Goal: Check status: Check status

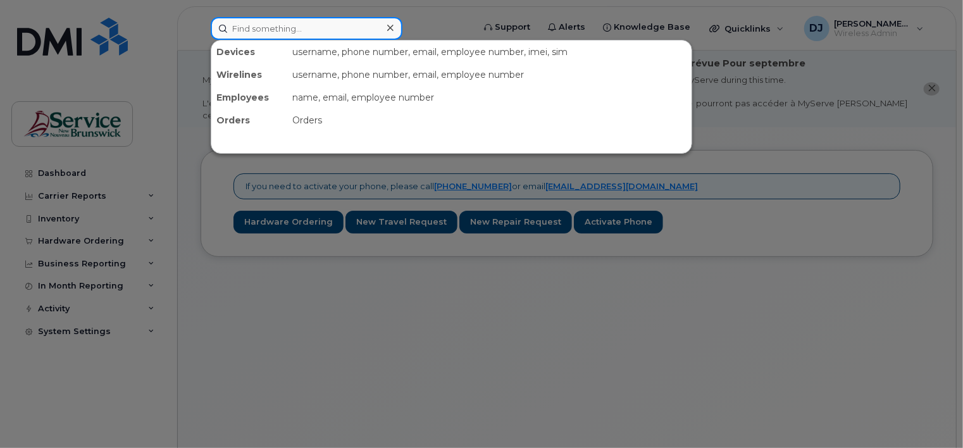
click at [230, 28] on input at bounding box center [307, 28] width 192 height 23
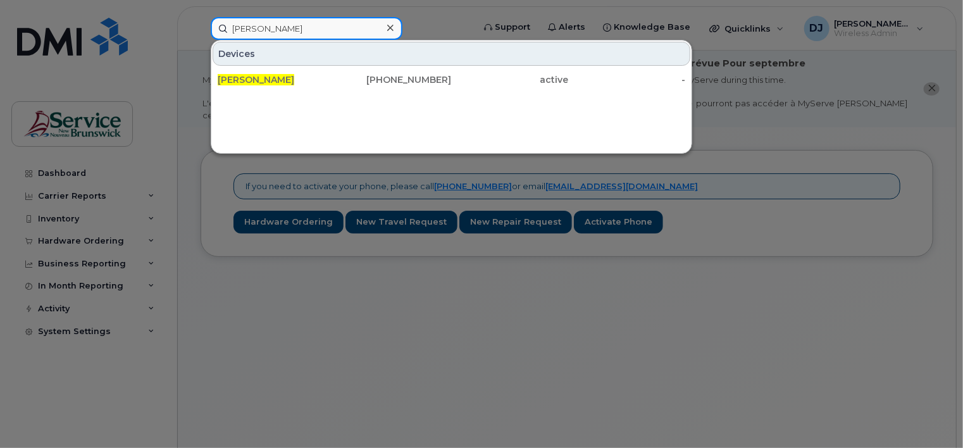
type input "susan peters"
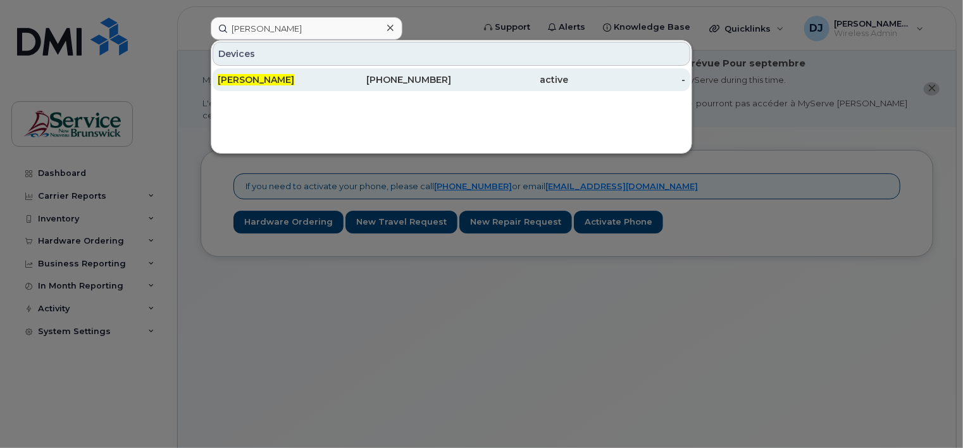
click at [271, 77] on span "[PERSON_NAME]" at bounding box center [256, 79] width 77 height 11
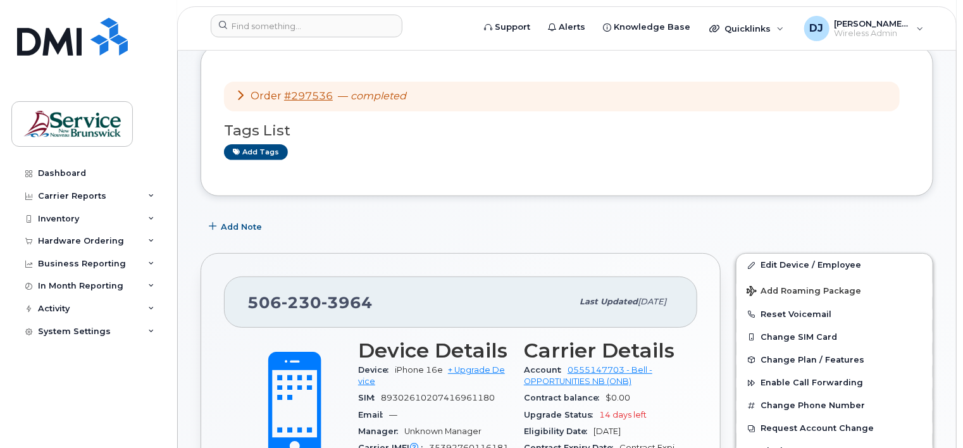
scroll to position [253, 0]
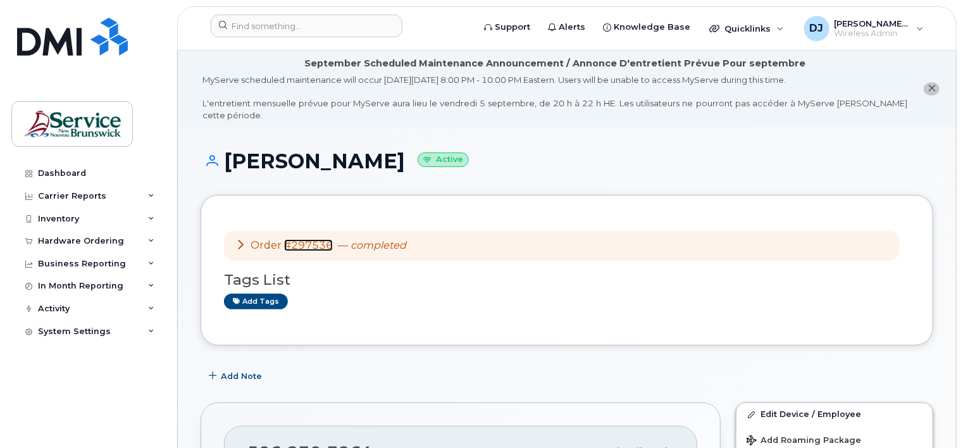
click at [306, 239] on link "#297536" at bounding box center [308, 245] width 49 height 12
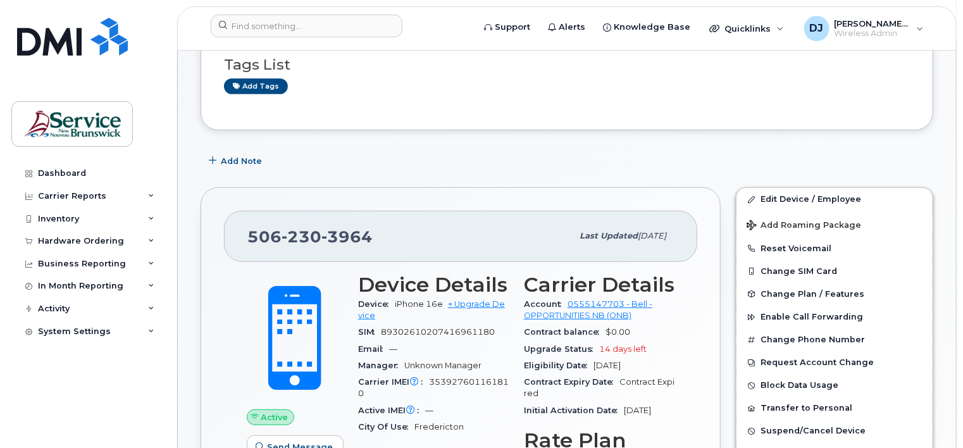
scroll to position [317, 0]
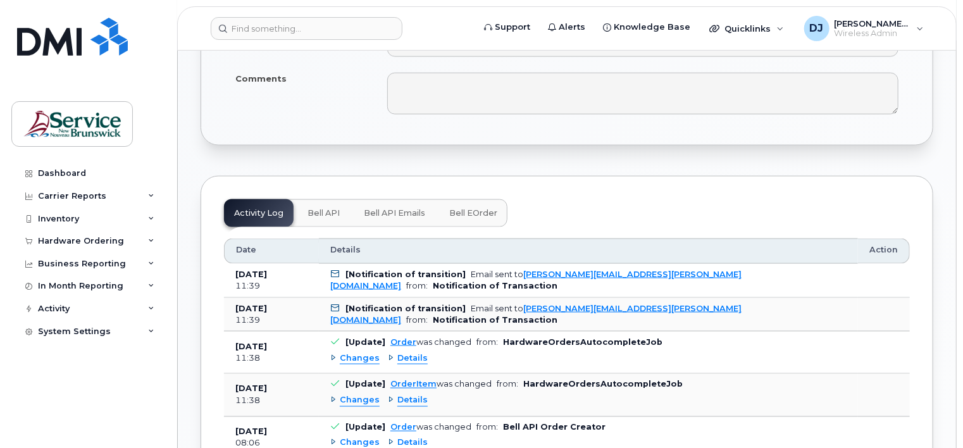
scroll to position [950, 0]
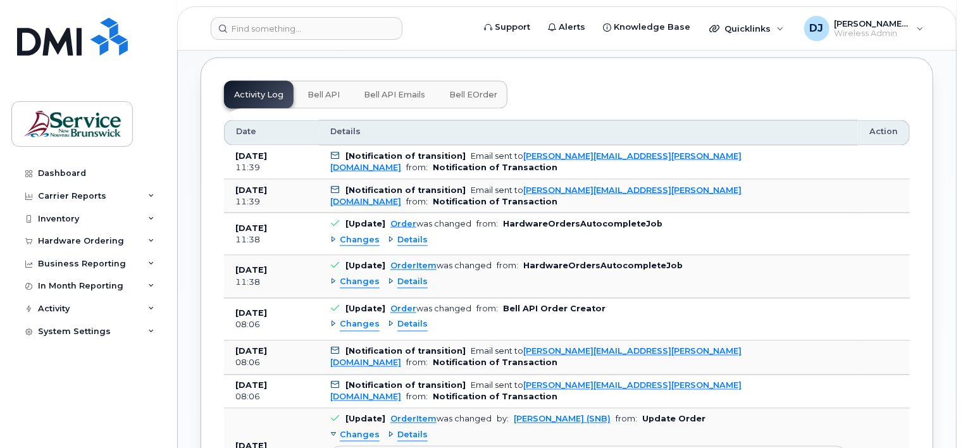
click at [327, 90] on span "Bell API" at bounding box center [324, 95] width 32 height 10
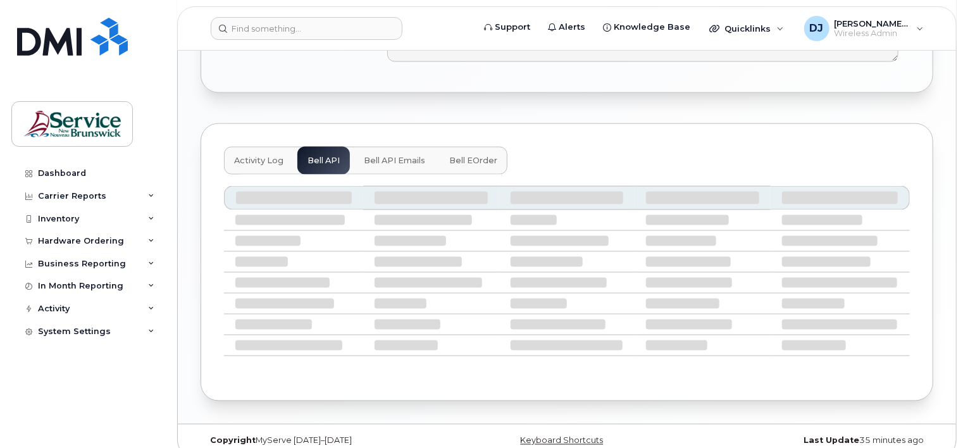
scroll to position [773, 0]
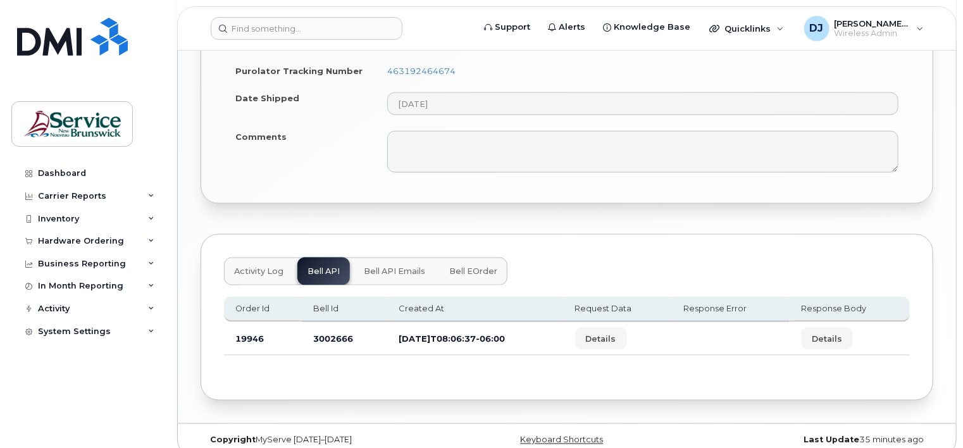
click at [392, 267] on span "Bell API Emails" at bounding box center [394, 272] width 61 height 10
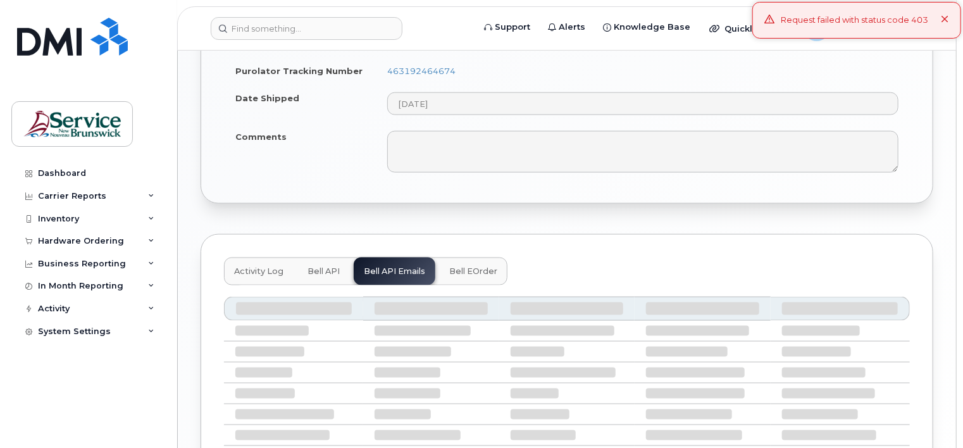
click at [464, 267] on span "Bell eOrder" at bounding box center [473, 272] width 48 height 10
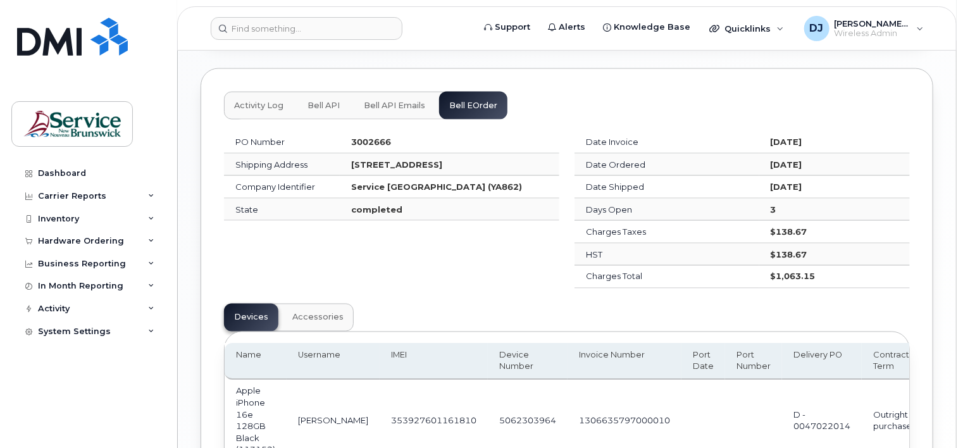
scroll to position [879, 0]
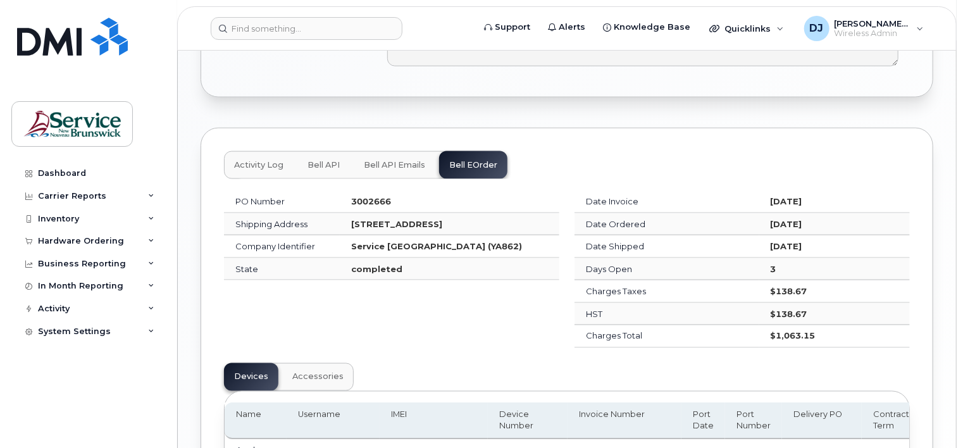
click at [258, 160] on span "Activity Log" at bounding box center [258, 165] width 49 height 10
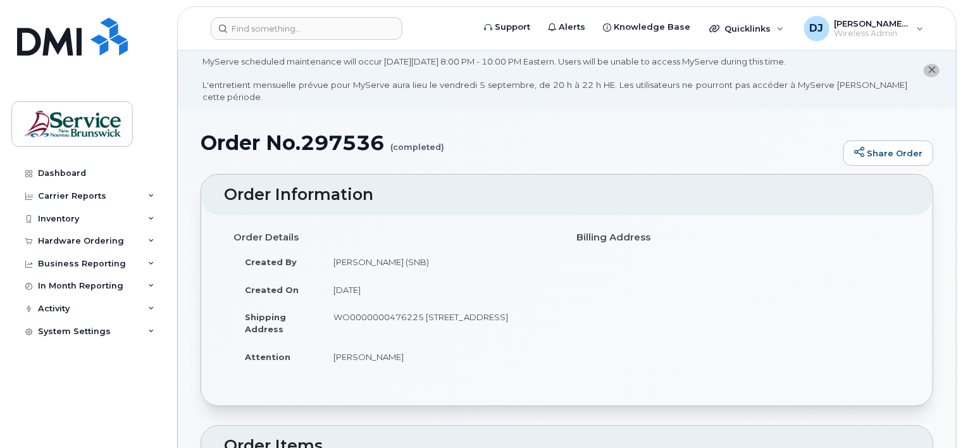
scroll to position [0, 0]
